Goal: Task Accomplishment & Management: Contribute content

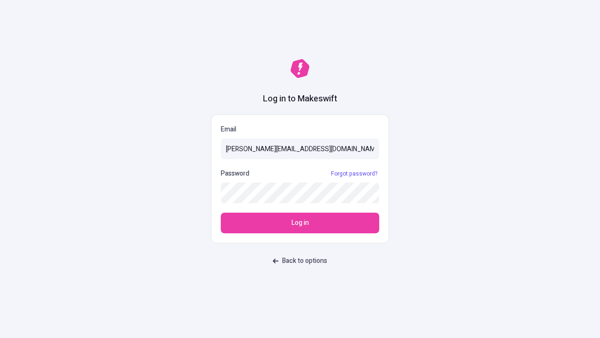
type input "[PERSON_NAME][EMAIL_ADDRESS][DOMAIN_NAME]"
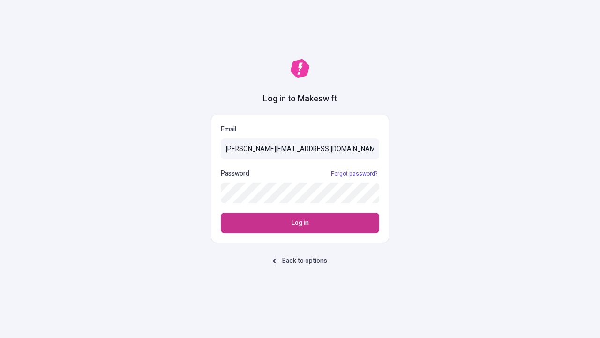
click at [300, 223] on span "Log in" at bounding box center [300, 223] width 17 height 10
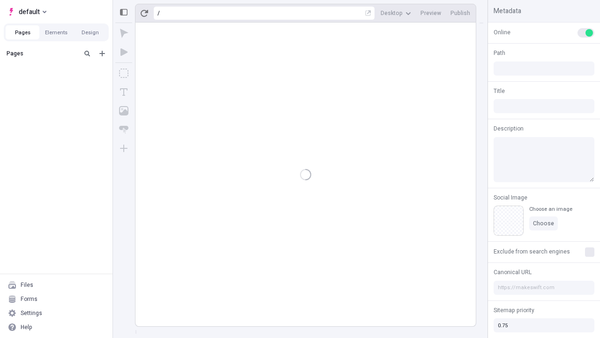
type input "/page"
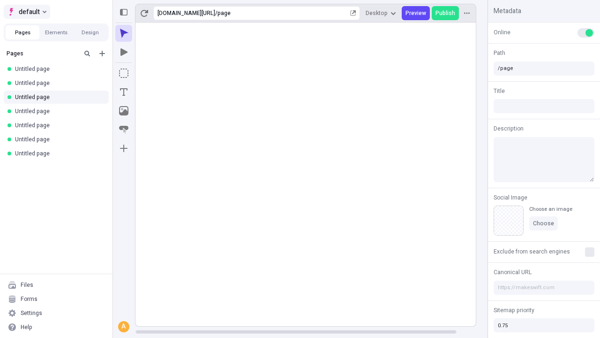
click at [26, 12] on span "default" at bounding box center [29, 11] width 21 height 11
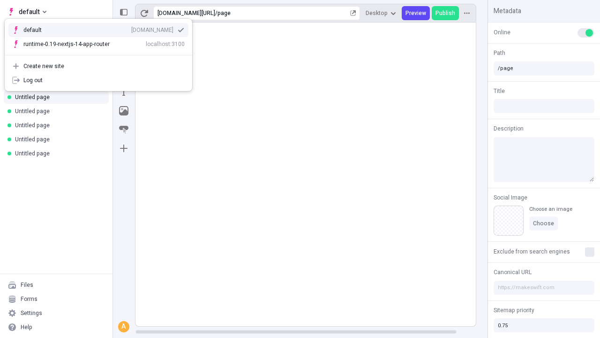
click at [131, 28] on div "qee9k4dy7d.staging.makeswift.site" at bounding box center [152, 30] width 42 height 8
click at [102, 53] on icon "Add new" at bounding box center [102, 54] width 6 height 6
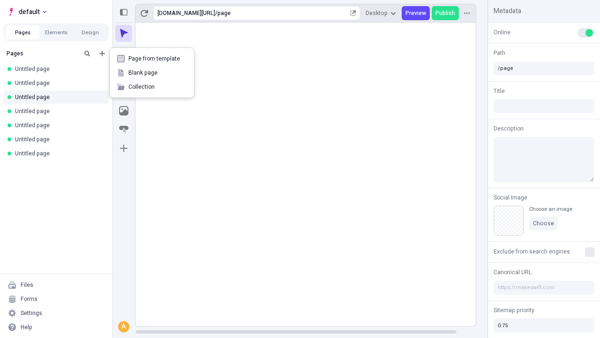
click at [152, 73] on span "Blank page" at bounding box center [158, 73] width 58 height 8
